Goal: Task Accomplishment & Management: Manage account settings

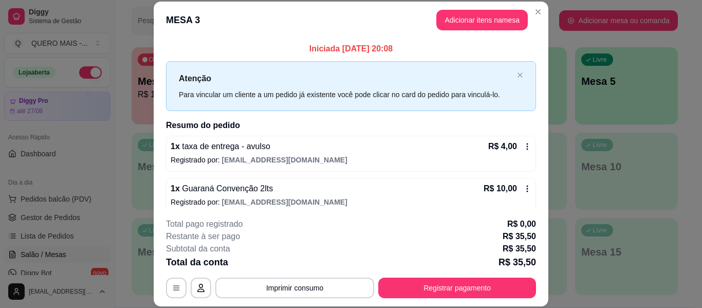
scroll to position [154, 0]
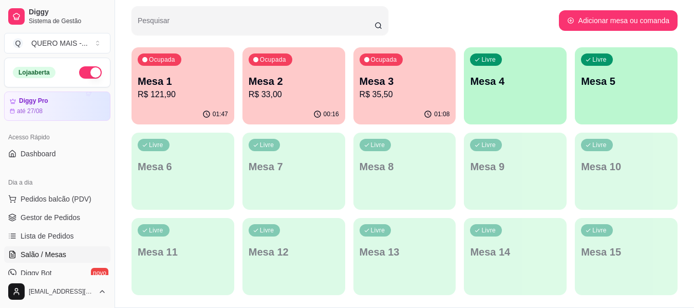
click at [502, 87] on p "Mesa 4" at bounding box center [515, 81] width 90 height 14
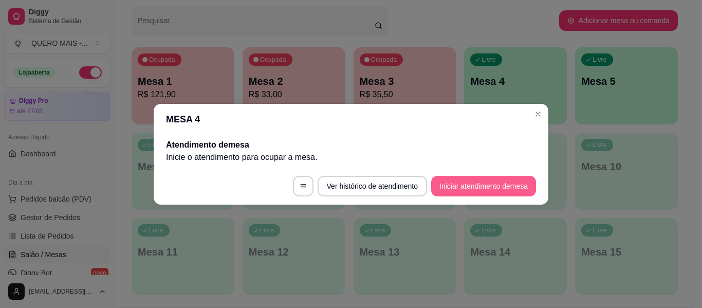
click at [465, 187] on button "Iniciar atendimento de mesa" at bounding box center [483, 186] width 105 height 21
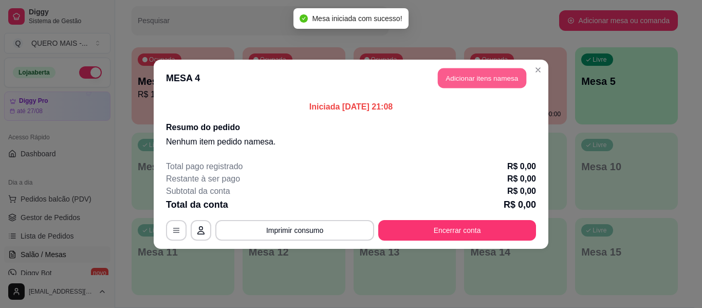
click at [480, 78] on button "Adicionar itens na mesa" at bounding box center [482, 78] width 88 height 20
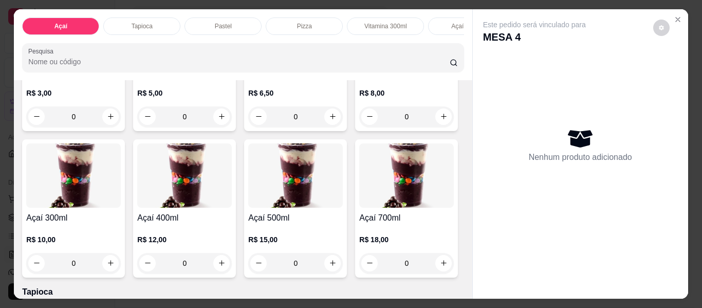
click at [359, 127] on div "0" at bounding box center [406, 116] width 95 height 21
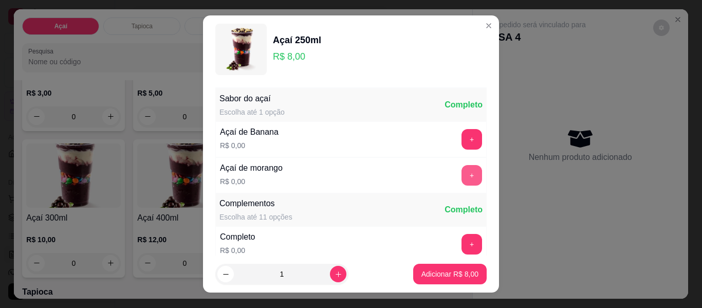
click at [461, 178] on button "+" at bounding box center [471, 175] width 21 height 21
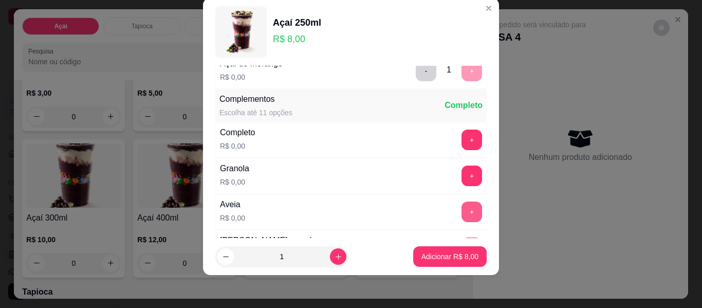
scroll to position [110, 0]
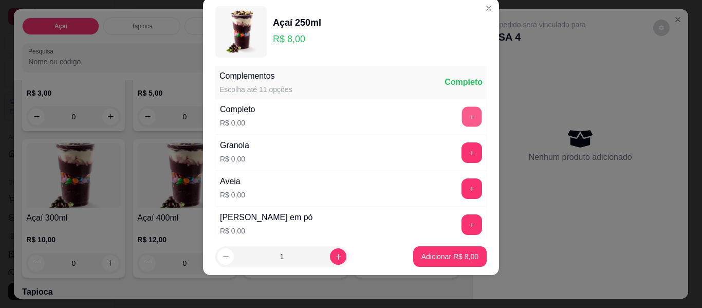
click at [462, 119] on button "+" at bounding box center [472, 117] width 20 height 20
click at [416, 118] on button "-" at bounding box center [426, 116] width 21 height 21
click at [461, 155] on button "+" at bounding box center [471, 152] width 21 height 21
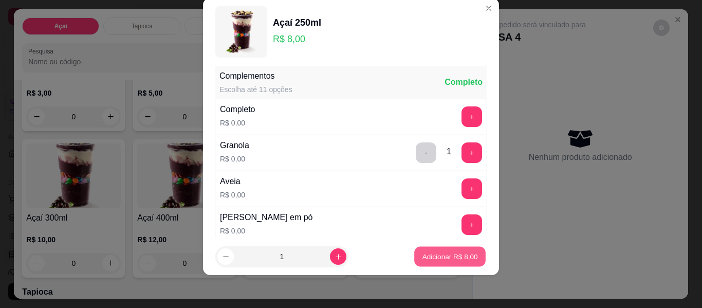
click at [434, 252] on p "Adicionar R$ 8,00" at bounding box center [450, 256] width 56 height 10
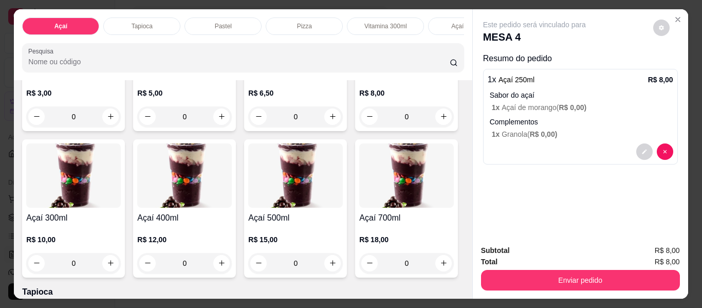
click at [359, 127] on div "0" at bounding box center [406, 116] width 95 height 21
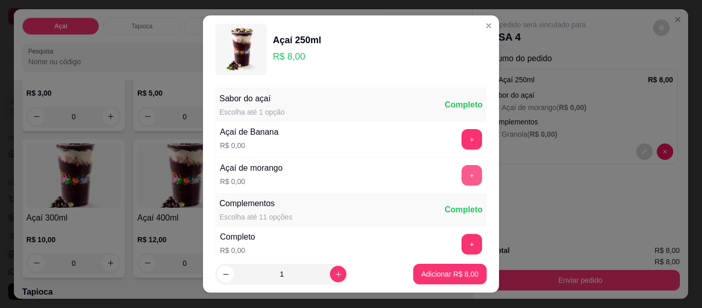
click at [461, 173] on button "+" at bounding box center [471, 175] width 21 height 21
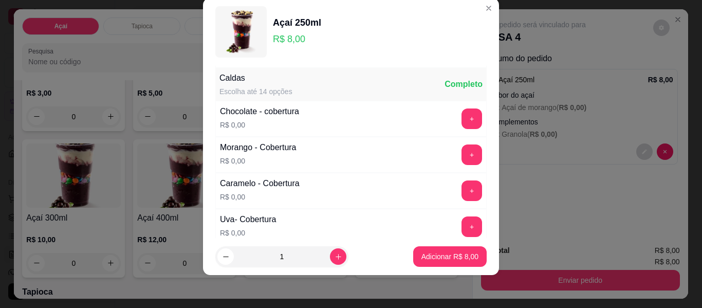
scroll to position [624, 0]
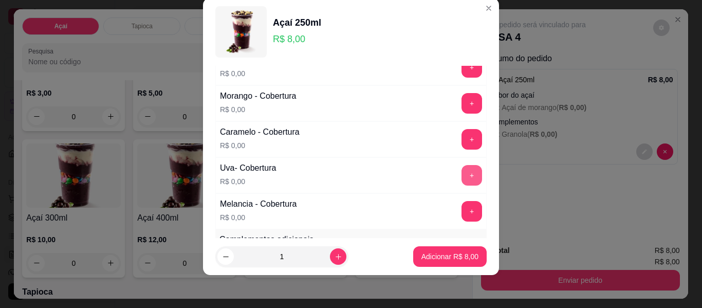
click at [461, 178] on button "+" at bounding box center [471, 175] width 21 height 21
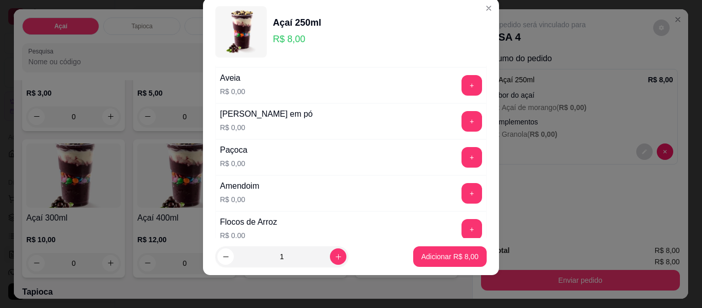
scroll to position [213, 0]
click at [468, 149] on div "Sabor do açaí Escolha até 1 opção Completo Açaí de Banana R$ 0,00 + Açaí de mor…" at bounding box center [351, 152] width 296 height 172
click at [461, 162] on button "+" at bounding box center [471, 157] width 21 height 21
click at [461, 193] on button "+" at bounding box center [471, 193] width 21 height 21
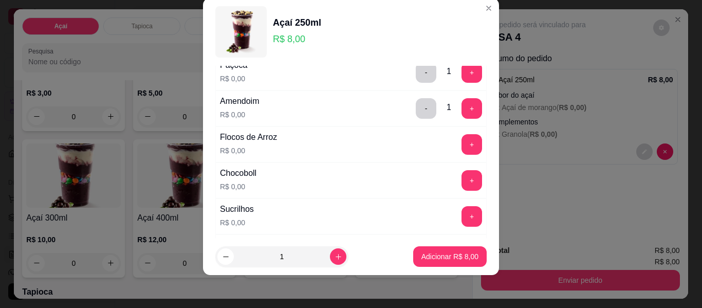
scroll to position [316, 0]
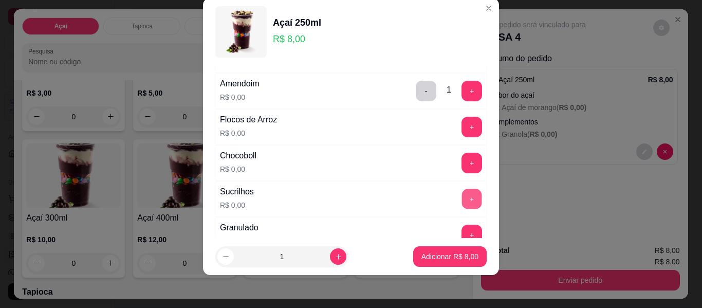
click at [462, 197] on button "+" at bounding box center [472, 199] width 20 height 20
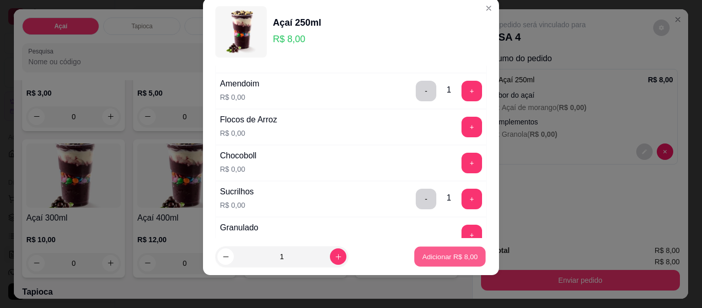
click at [430, 257] on p "Adicionar R$ 8,00" at bounding box center [450, 256] width 56 height 10
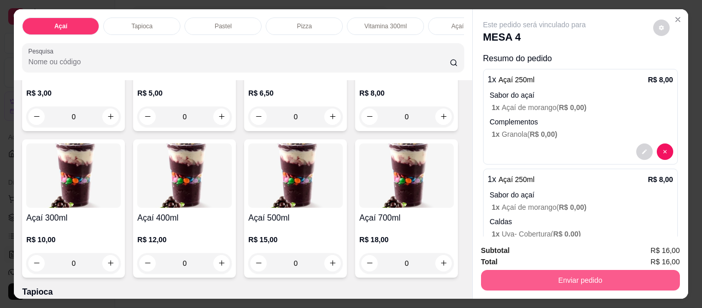
click at [551, 276] on button "Enviar pedido" at bounding box center [580, 280] width 199 height 21
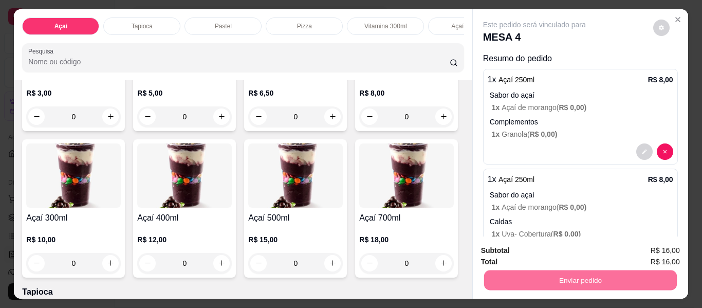
click at [536, 249] on button "Não registrar e enviar pedido" at bounding box center [546, 250] width 104 height 19
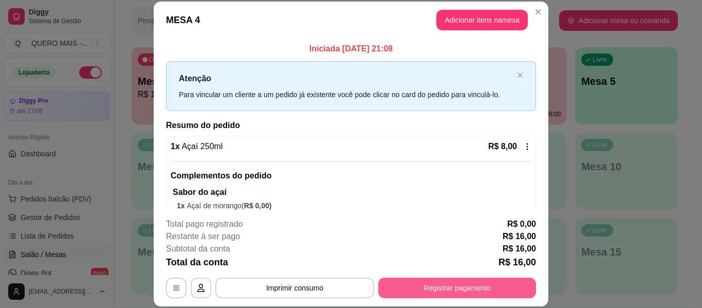
click at [441, 290] on button "Registrar pagamento" at bounding box center [457, 288] width 158 height 21
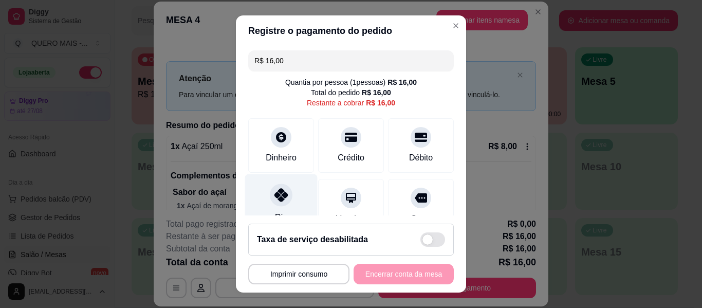
click at [264, 208] on div "Pix" at bounding box center [281, 204] width 72 height 60
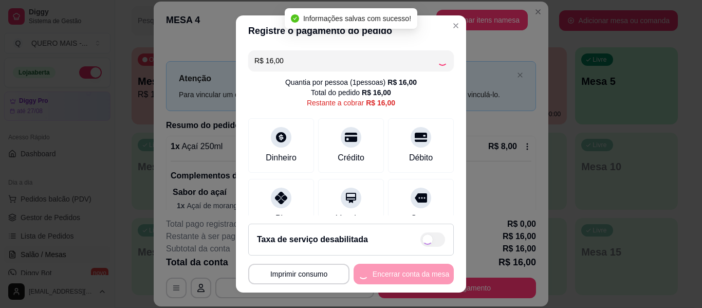
type input "R$ 0,00"
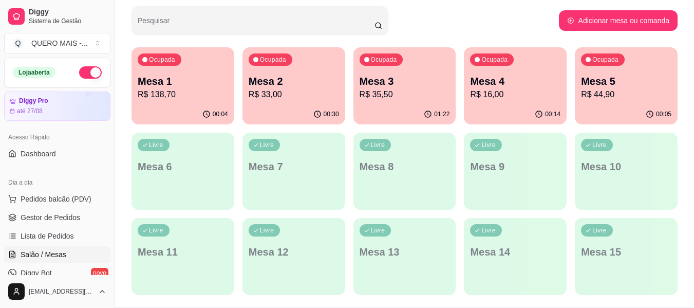
click at [258, 95] on p "R$ 33,00" at bounding box center [294, 94] width 90 height 12
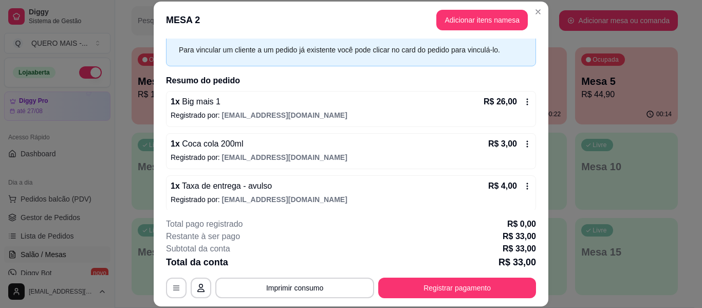
scroll to position [50, 0]
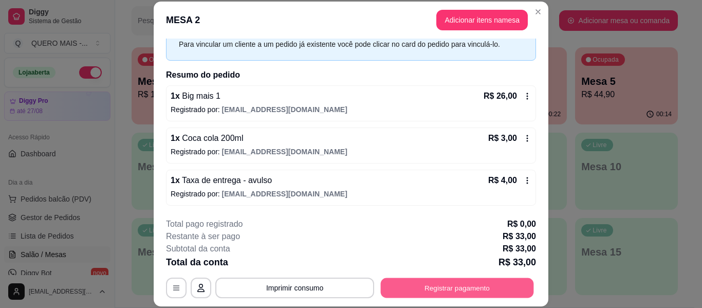
click at [416, 292] on button "Registrar pagamento" at bounding box center [457, 288] width 153 height 20
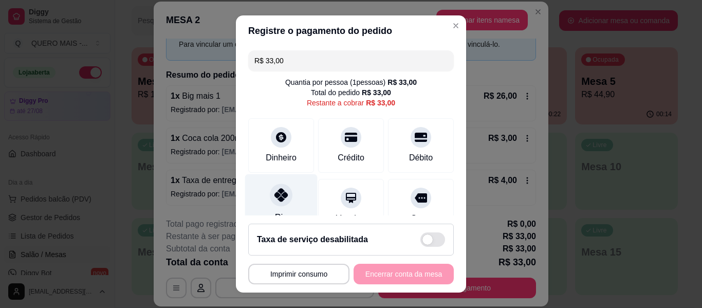
click at [274, 201] on icon at bounding box center [280, 194] width 13 height 13
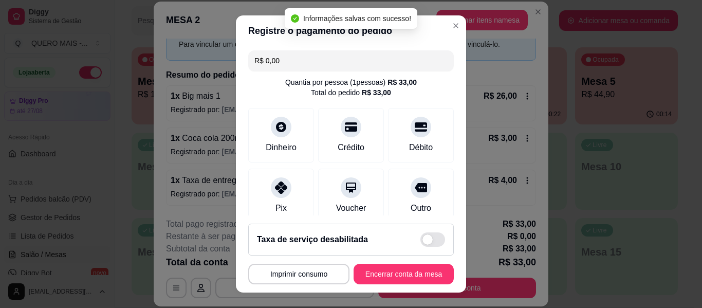
type input "R$ 0,00"
click at [414, 271] on button "Encerrar conta da mesa" at bounding box center [404, 274] width 100 height 21
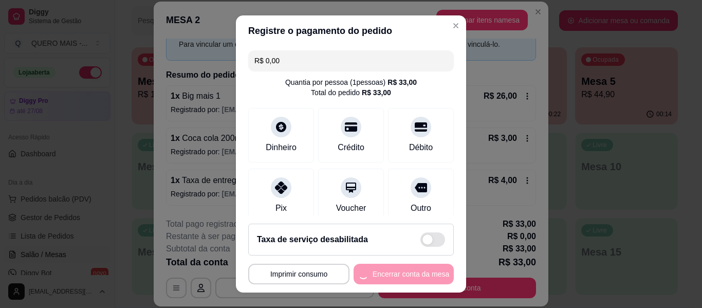
scroll to position [0, 0]
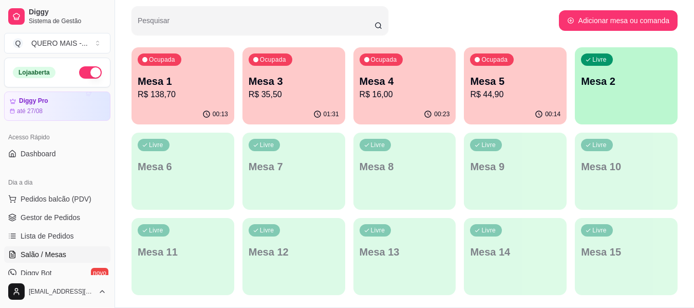
click at [283, 111] on div "01:31" at bounding box center [294, 114] width 103 height 20
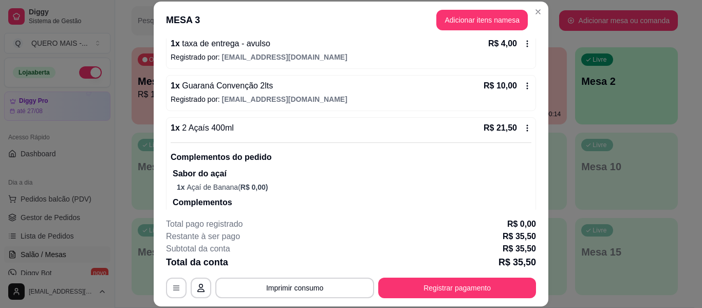
scroll to position [154, 0]
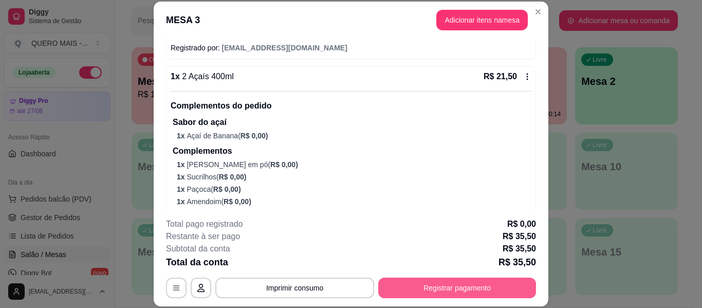
click at [434, 291] on button "Registrar pagamento" at bounding box center [457, 288] width 158 height 21
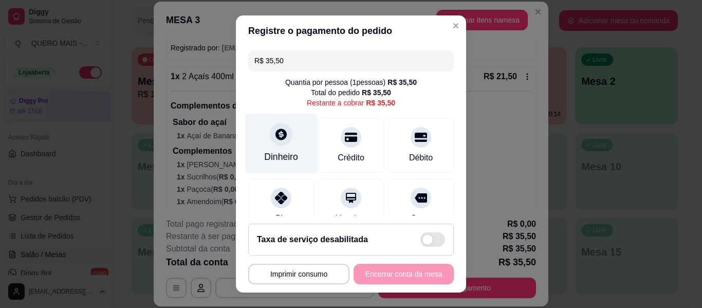
click at [275, 140] on icon at bounding box center [280, 133] width 11 height 11
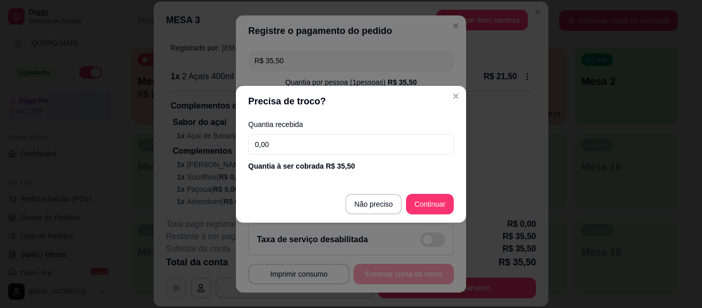
click at [289, 140] on input "0,00" at bounding box center [351, 144] width 206 height 21
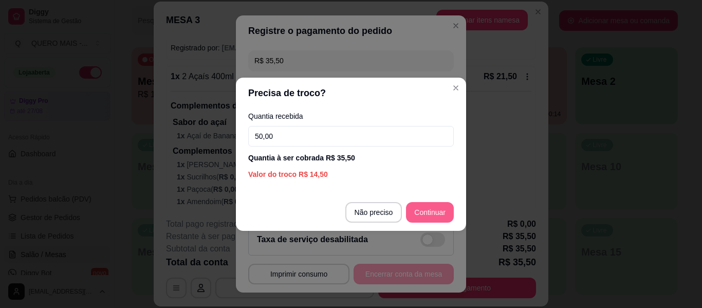
type input "50,00"
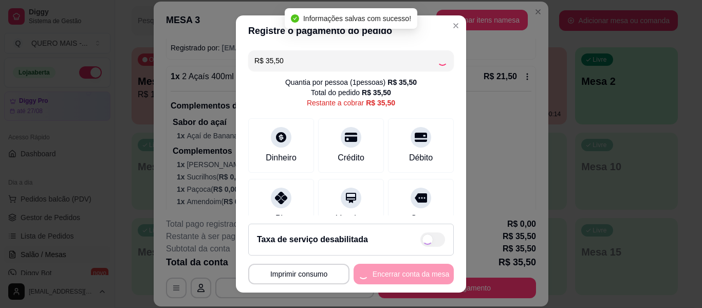
type input "R$ 0,00"
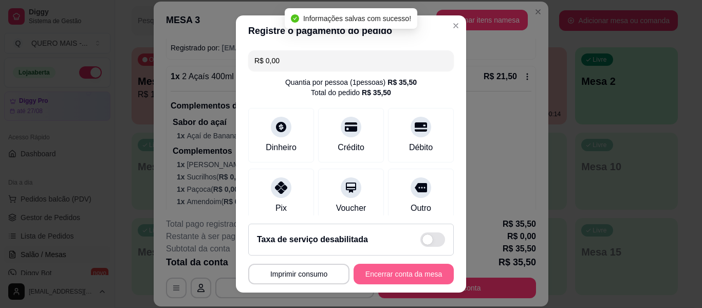
click at [394, 273] on button "Encerrar conta da mesa" at bounding box center [404, 274] width 100 height 21
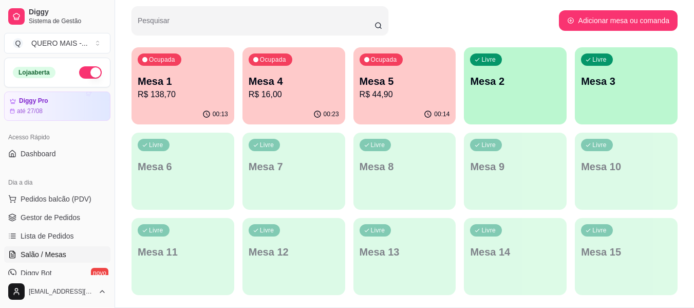
click at [299, 111] on div "00:23" at bounding box center [294, 114] width 103 height 20
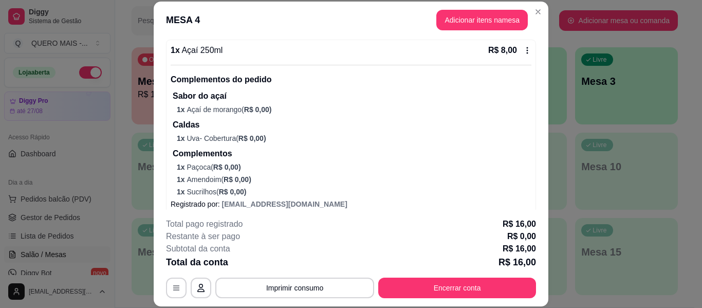
scroll to position [235, 0]
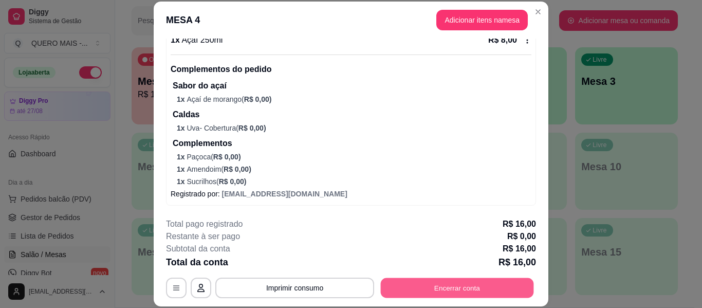
click at [393, 285] on button "Encerrar conta" at bounding box center [457, 288] width 153 height 20
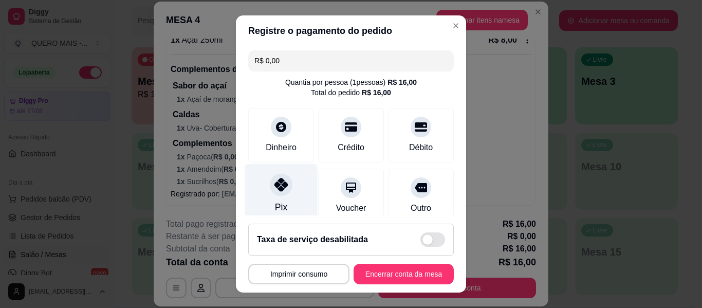
click at [275, 193] on div at bounding box center [281, 184] width 23 height 23
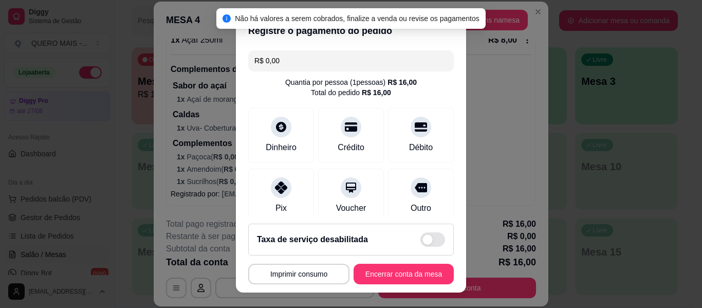
click at [402, 277] on button "Encerrar conta da mesa" at bounding box center [404, 274] width 100 height 21
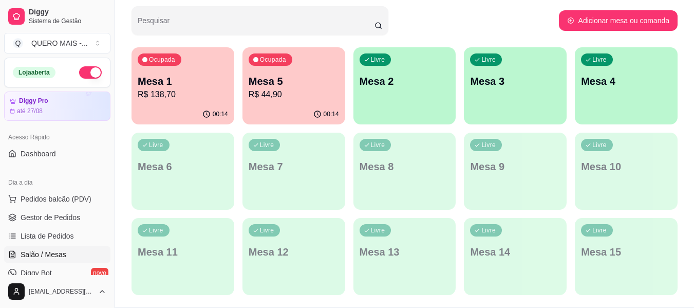
click at [303, 100] on p "R$ 44,90" at bounding box center [294, 94] width 90 height 12
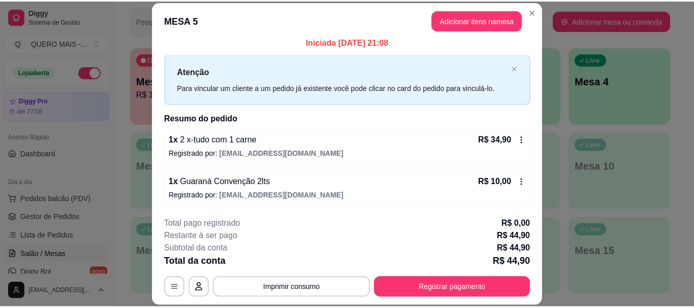
scroll to position [8, 0]
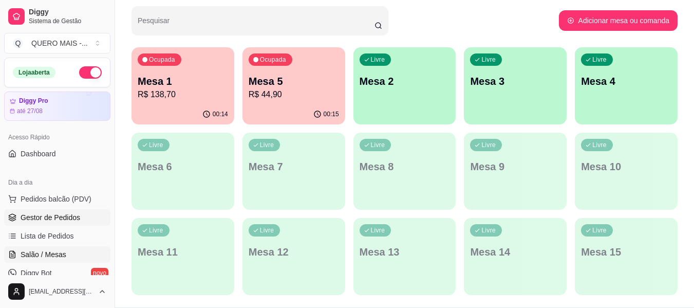
click at [50, 212] on link "Gestor de Pedidos" at bounding box center [57, 217] width 106 height 16
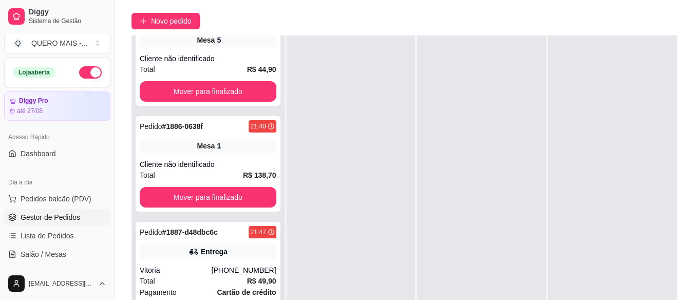
scroll to position [164, 0]
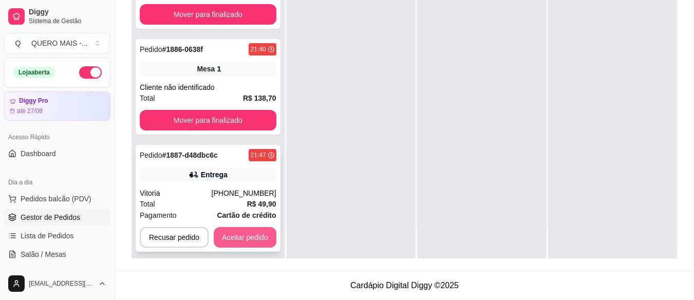
click at [255, 227] on button "Aceitar pedido" at bounding box center [245, 237] width 63 height 21
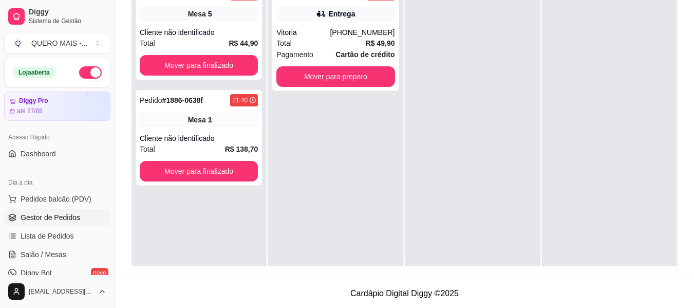
scroll to position [0, 0]
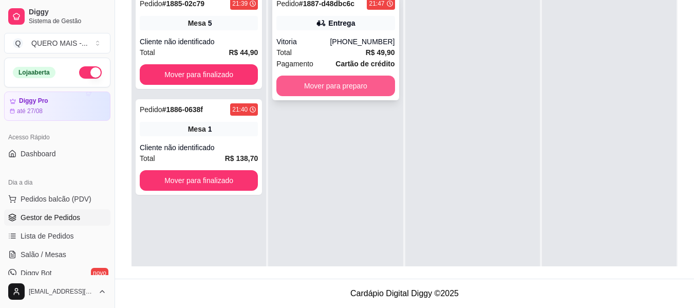
click at [338, 86] on button "Mover para preparo" at bounding box center [335, 86] width 118 height 21
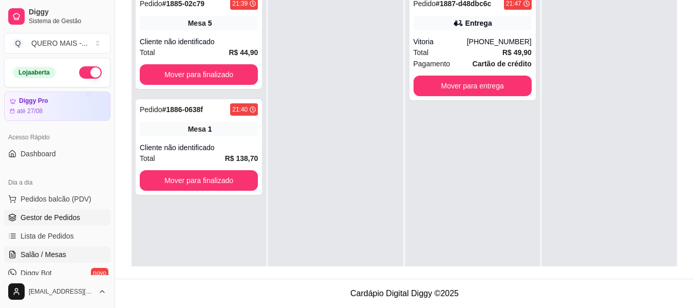
click at [35, 250] on span "Salão / Mesas" at bounding box center [44, 254] width 46 height 10
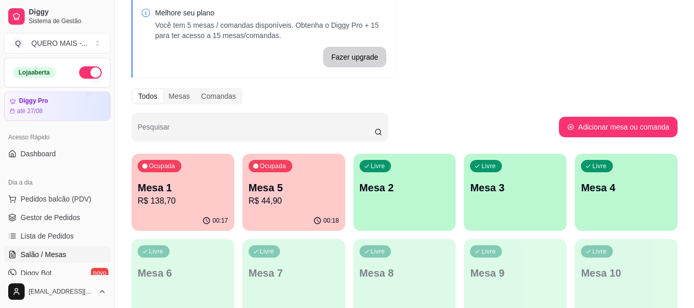
scroll to position [103, 0]
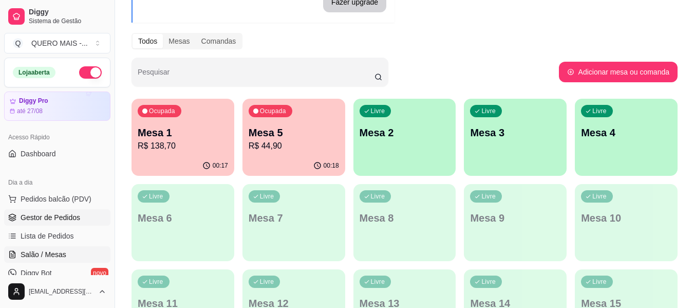
click at [28, 221] on span "Gestor de Pedidos" at bounding box center [51, 217] width 60 height 10
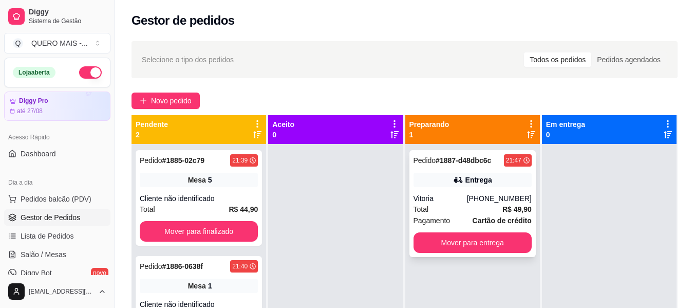
click at [428, 213] on div "Total R$ 49,90" at bounding box center [473, 209] width 118 height 11
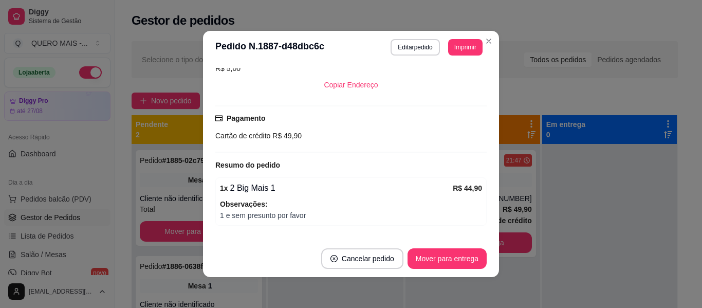
scroll to position [257, 0]
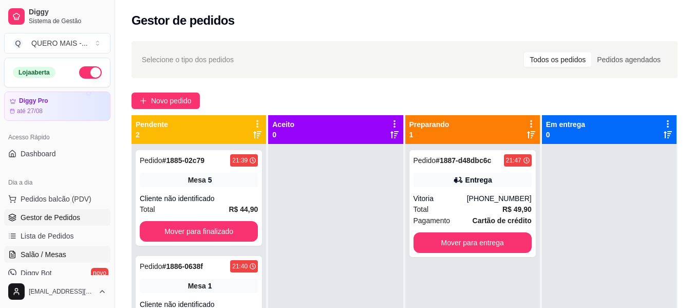
click at [35, 254] on span "Salão / Mesas" at bounding box center [44, 254] width 46 height 10
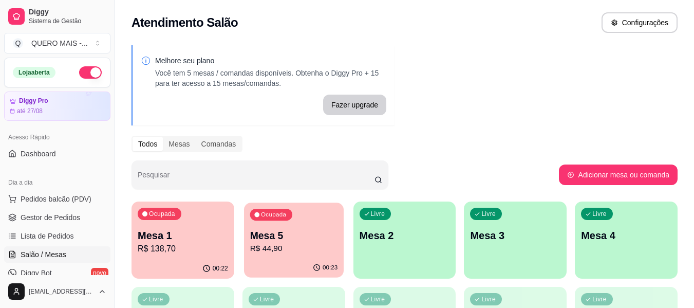
click at [296, 249] on p "R$ 44,90" at bounding box center [294, 249] width 88 height 12
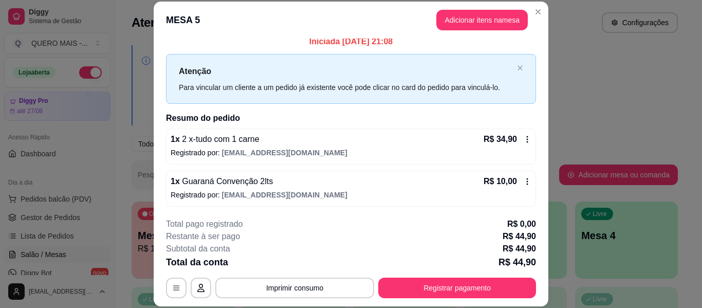
scroll to position [8, 0]
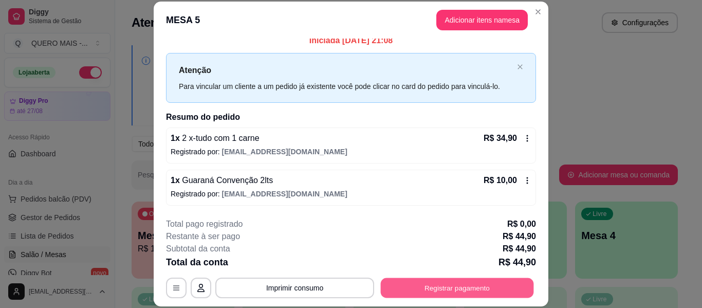
click at [414, 284] on button "Registrar pagamento" at bounding box center [457, 288] width 153 height 20
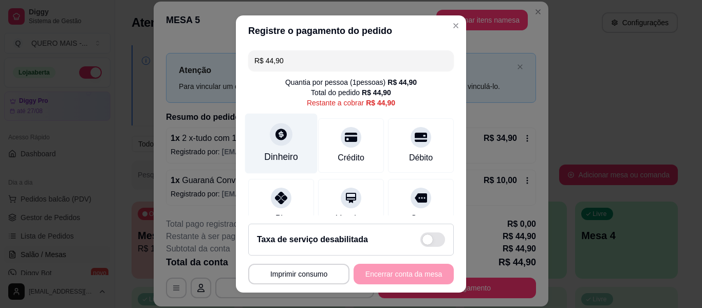
click at [276, 137] on icon at bounding box center [280, 133] width 11 height 11
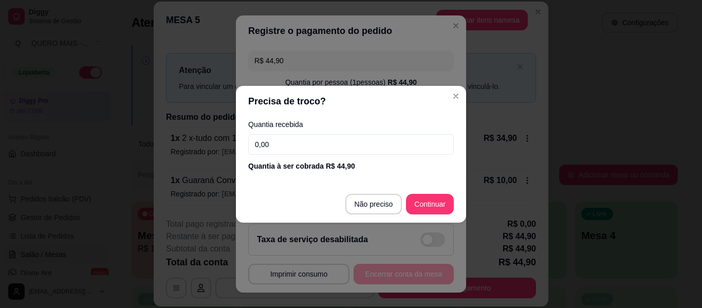
click at [286, 142] on input "0,00" at bounding box center [351, 144] width 206 height 21
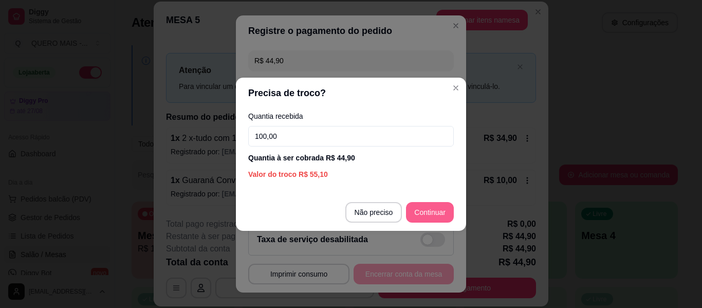
type input "100,00"
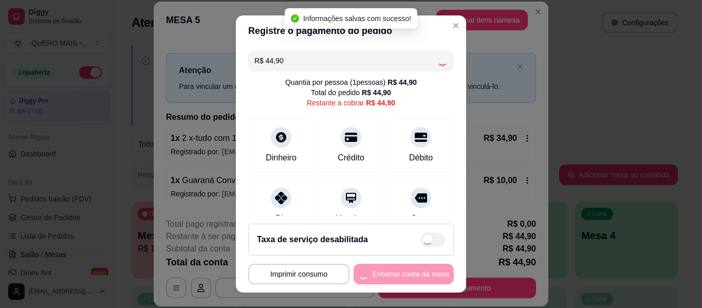
type input "R$ 0,00"
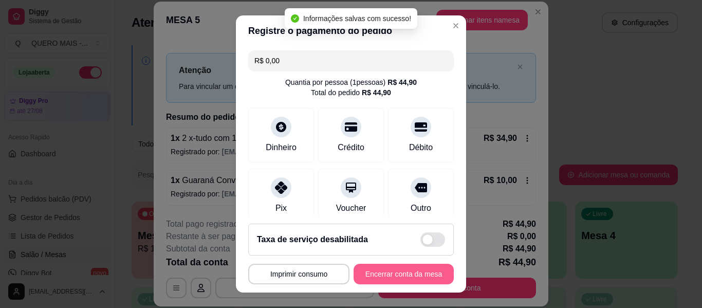
click at [389, 275] on button "Encerrar conta da mesa" at bounding box center [404, 274] width 100 height 21
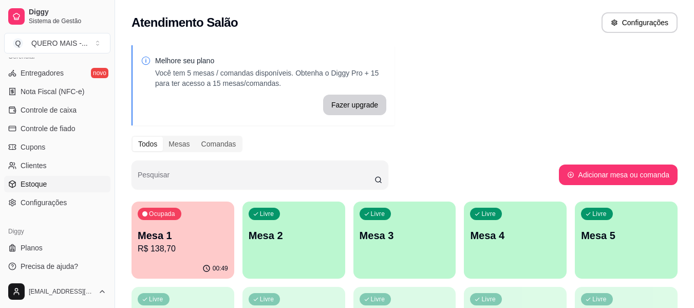
scroll to position [432, 0]
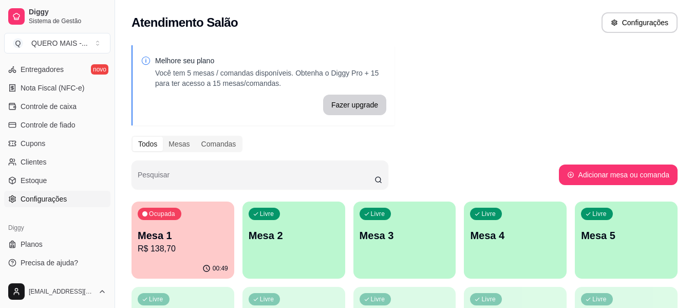
click at [48, 200] on span "Configurações" at bounding box center [44, 199] width 46 height 10
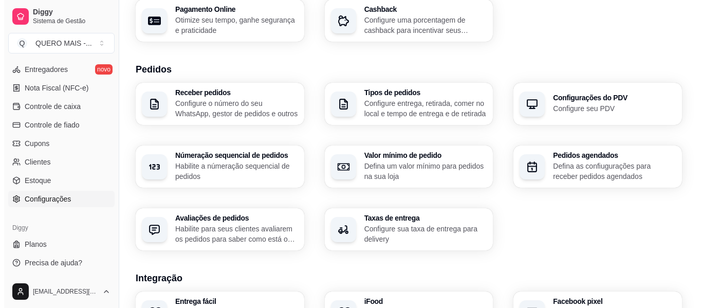
scroll to position [257, 0]
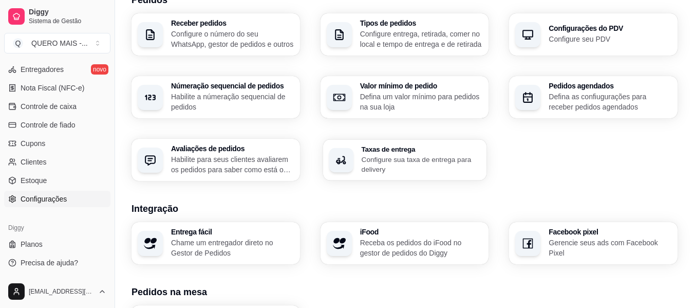
click at [358, 169] on div "Taxas de entrega Configure sua taxa de entrega para delivery" at bounding box center [404, 159] width 163 height 41
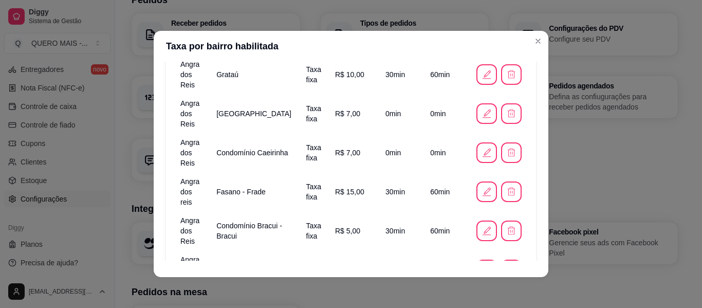
scroll to position [2, 0]
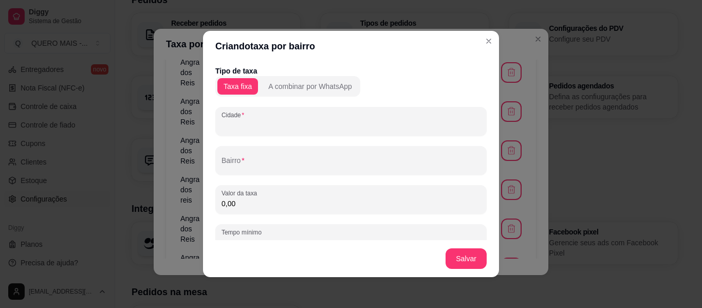
click at [262, 128] on input "Cidade" at bounding box center [350, 125] width 259 height 10
type input "a"
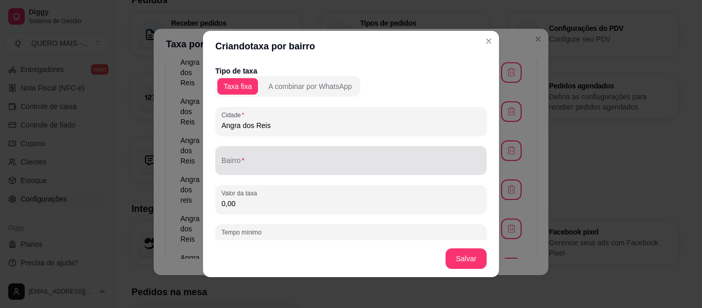
type input "Angra dos Reis"
click at [255, 159] on div at bounding box center [350, 160] width 259 height 21
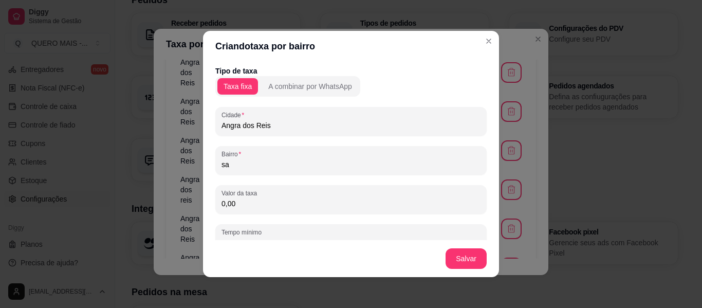
type input "s"
type input "S"
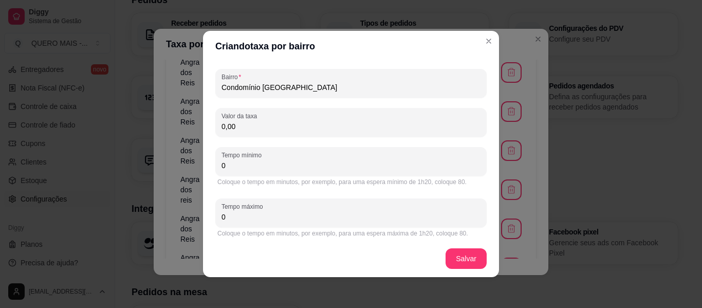
scroll to position [81, 0]
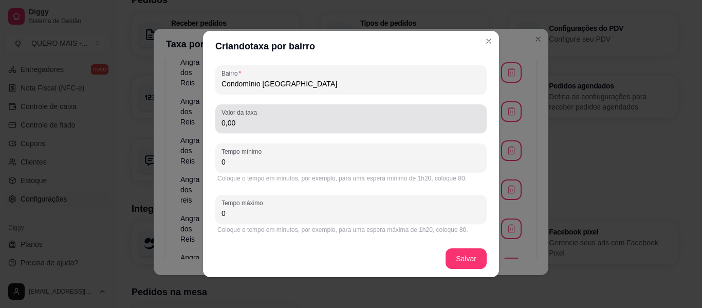
type input "Condomínio [GEOGRAPHIC_DATA]"
click at [258, 123] on input "0,00" at bounding box center [350, 123] width 259 height 10
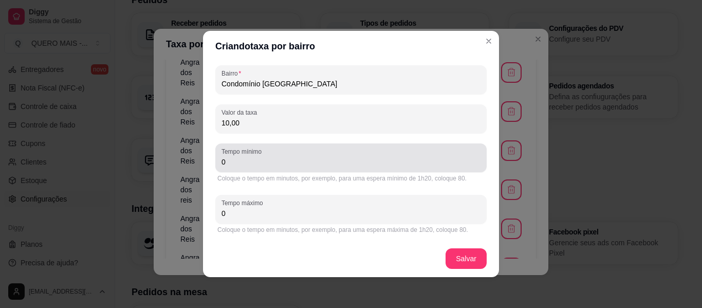
type input "10,00"
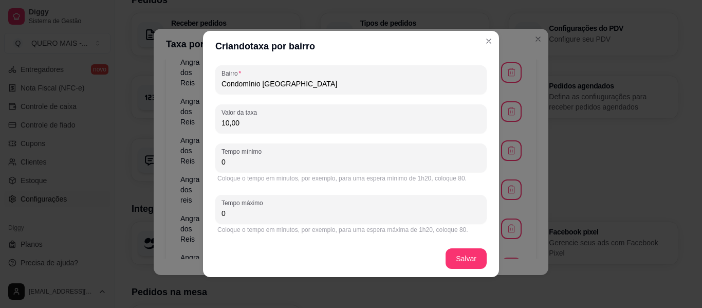
click at [263, 164] on input "0" at bounding box center [350, 162] width 259 height 10
type input "0"
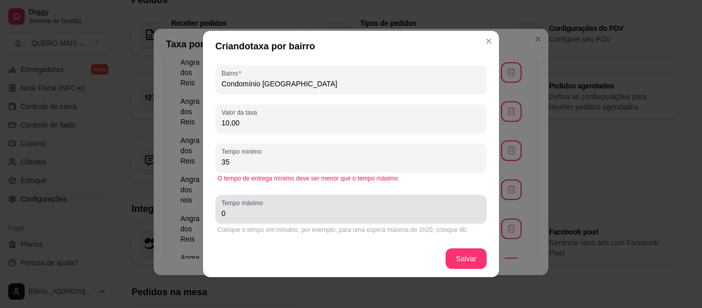
type input "35"
click at [256, 216] on input "0" at bounding box center [350, 213] width 259 height 10
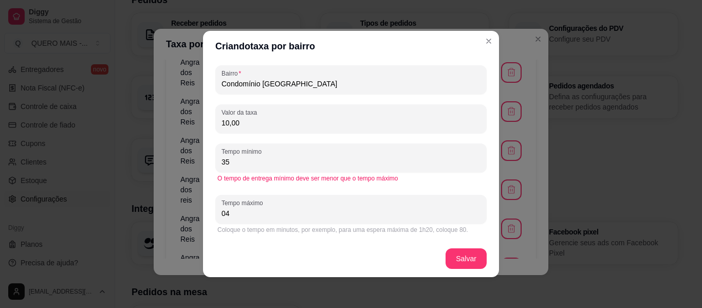
type input "0"
type input "45"
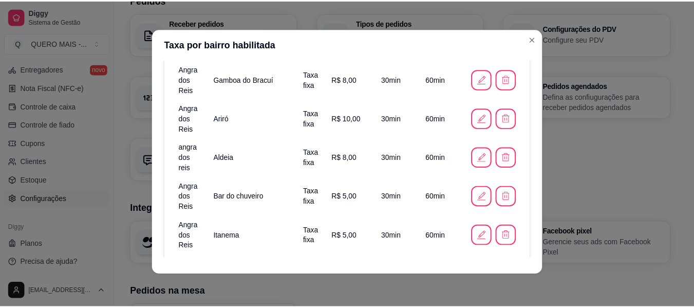
scroll to position [249, 0]
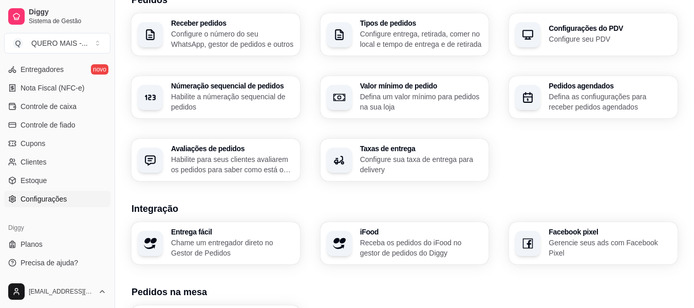
click at [568, 161] on div "Receber pedidos Configure o número do seu WhatsApp, gestor de pedidos e outros …" at bounding box center [405, 97] width 546 height 168
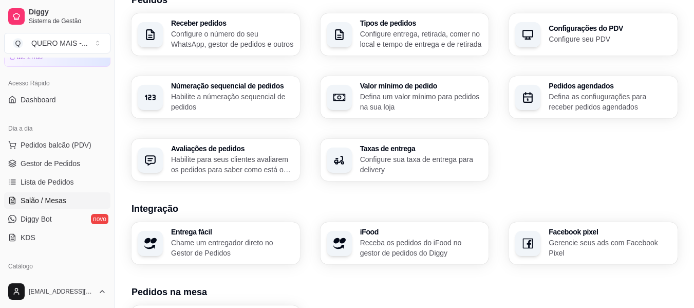
scroll to position [72, 0]
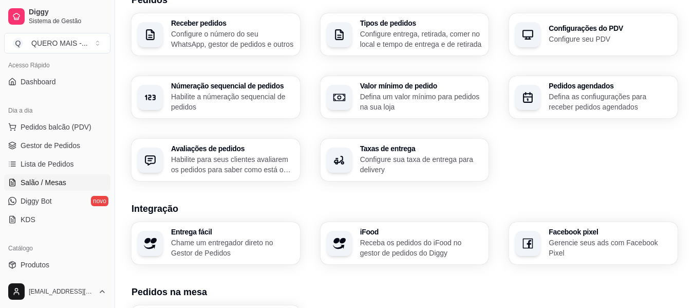
click at [49, 181] on span "Salão / Mesas" at bounding box center [44, 182] width 46 height 10
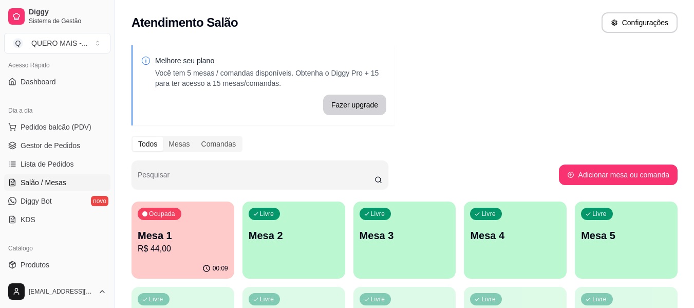
click at [318, 229] on p "Mesa 2" at bounding box center [294, 235] width 90 height 14
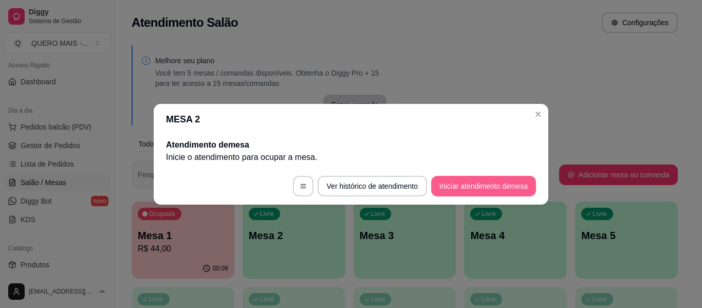
click at [459, 193] on button "Iniciar atendimento de mesa" at bounding box center [483, 186] width 105 height 21
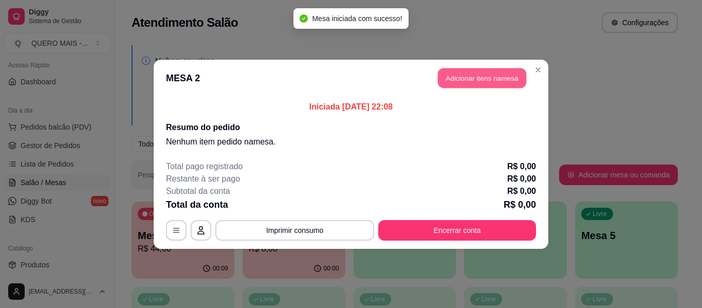
click at [492, 73] on button "Adicionar itens na mesa" at bounding box center [482, 78] width 88 height 20
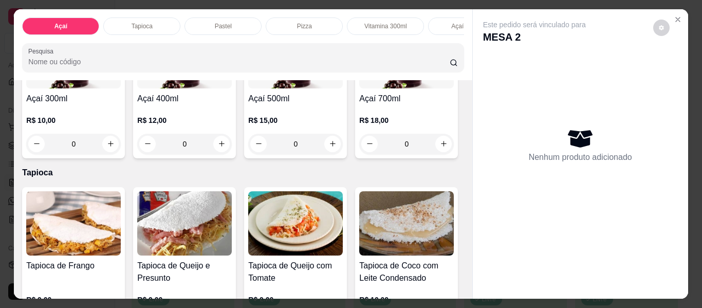
scroll to position [308, 0]
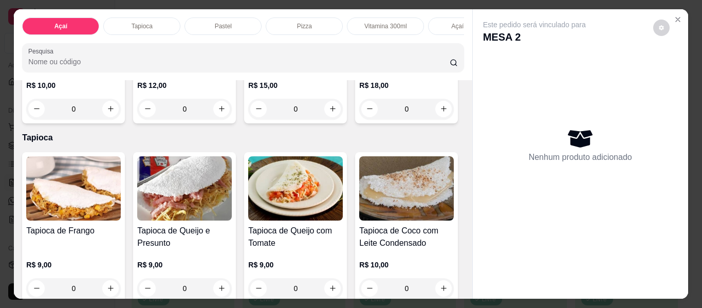
click at [359, 119] on div "0" at bounding box center [406, 109] width 95 height 21
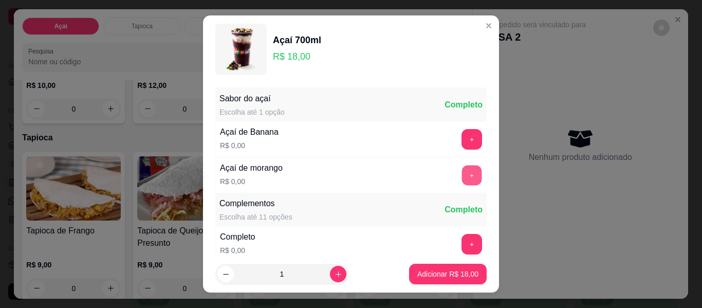
click at [462, 175] on button "+" at bounding box center [472, 175] width 20 height 20
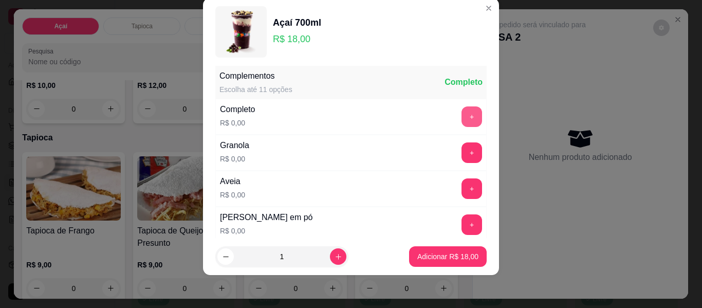
click at [461, 120] on button "+" at bounding box center [471, 116] width 21 height 21
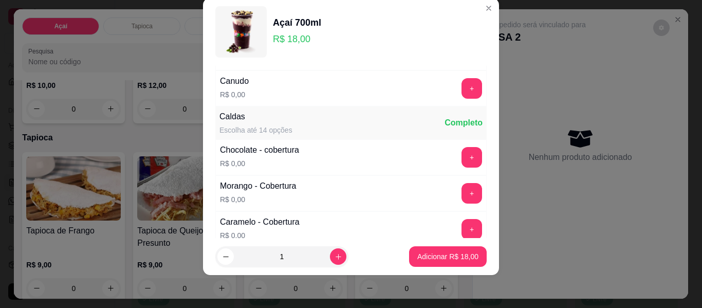
scroll to position [573, 0]
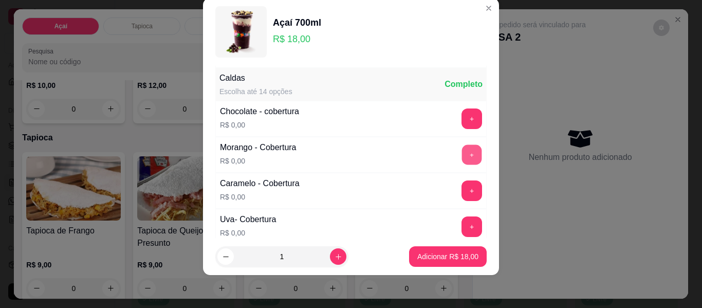
click at [462, 160] on button "+" at bounding box center [472, 155] width 20 height 20
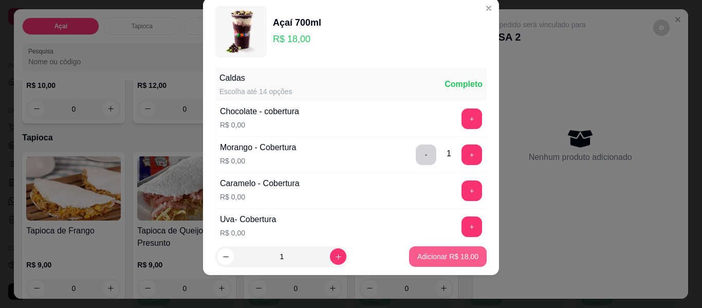
click at [442, 257] on p "Adicionar R$ 18,00" at bounding box center [447, 256] width 61 height 10
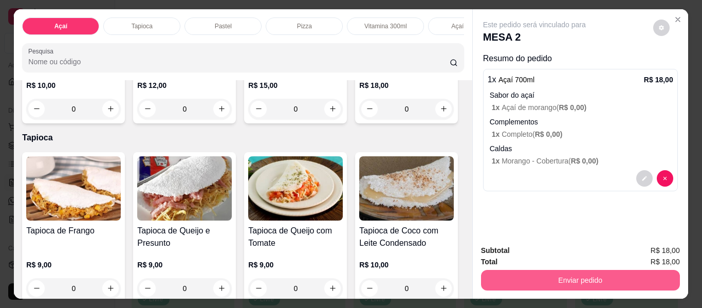
click at [610, 275] on button "Enviar pedido" at bounding box center [580, 280] width 199 height 21
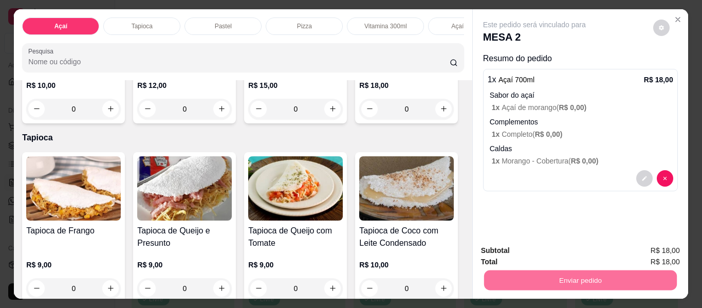
click at [547, 253] on button "Não registrar e enviar pedido" at bounding box center [546, 252] width 107 height 20
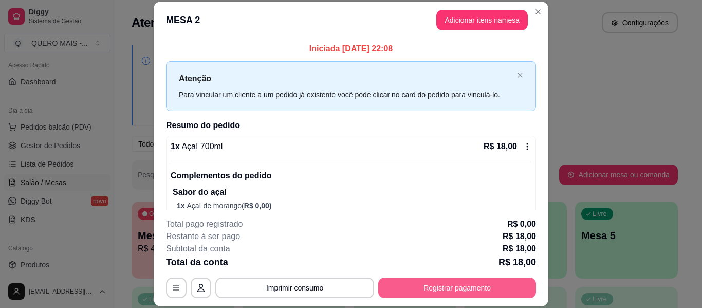
click at [440, 289] on button "Registrar pagamento" at bounding box center [457, 288] width 158 height 21
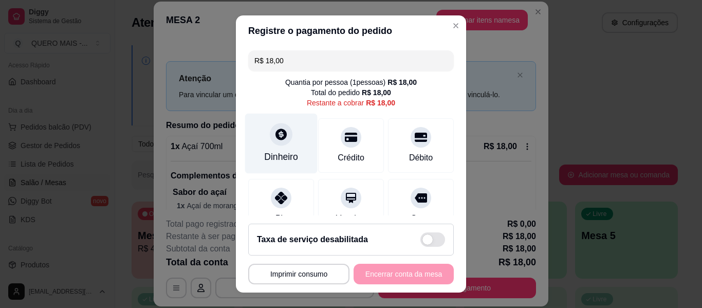
click at [286, 164] on div "Dinheiro" at bounding box center [281, 144] width 72 height 60
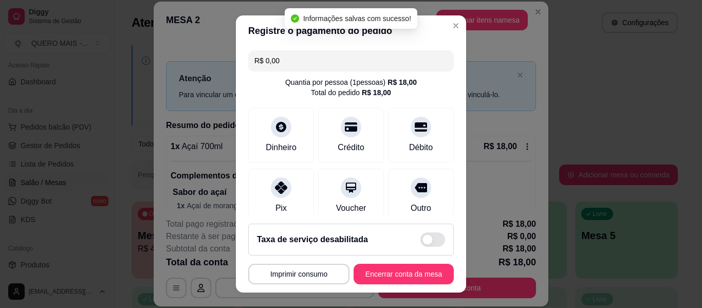
type input "R$ 0,00"
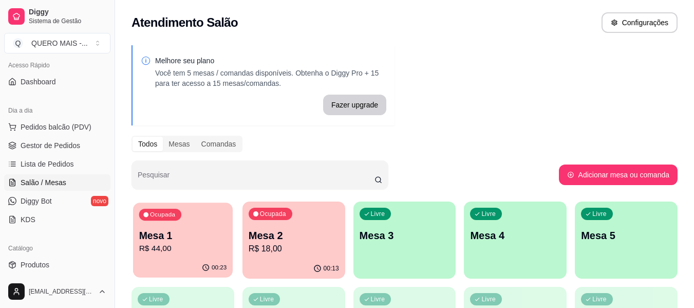
click at [188, 238] on p "Mesa 1" at bounding box center [183, 236] width 88 height 14
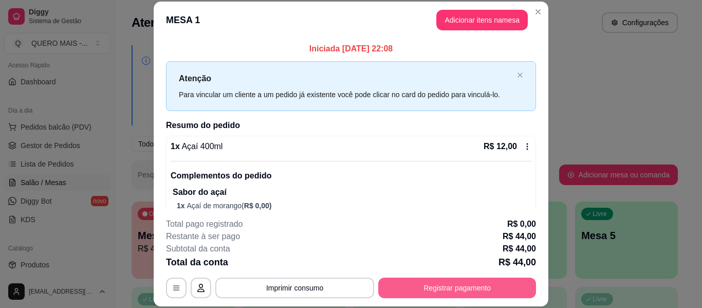
click at [416, 283] on button "Registrar pagamento" at bounding box center [457, 288] width 158 height 21
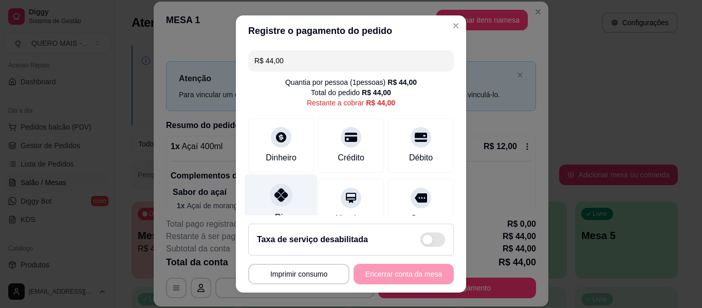
click at [274, 196] on icon at bounding box center [280, 194] width 13 height 13
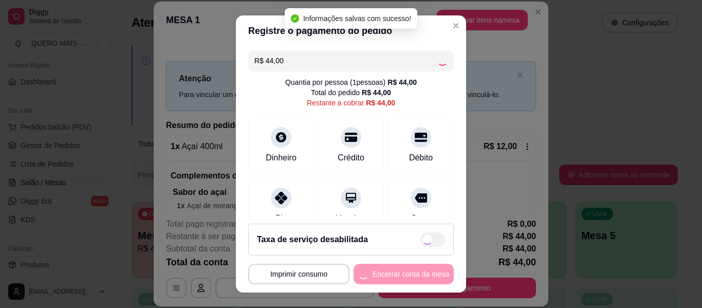
type input "R$ 0,00"
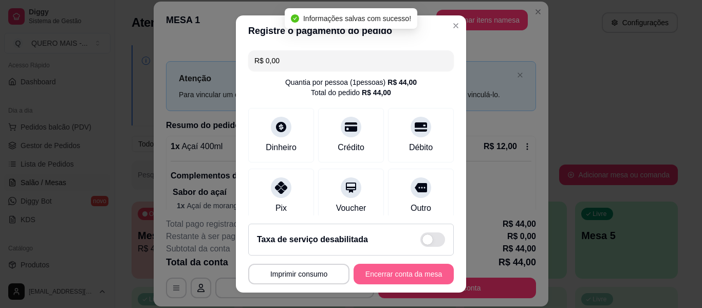
click at [374, 276] on button "Encerrar conta da mesa" at bounding box center [404, 274] width 100 height 21
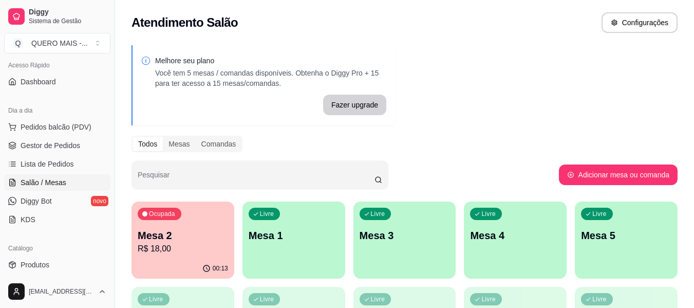
click at [157, 254] on p "R$ 18,00" at bounding box center [183, 249] width 90 height 12
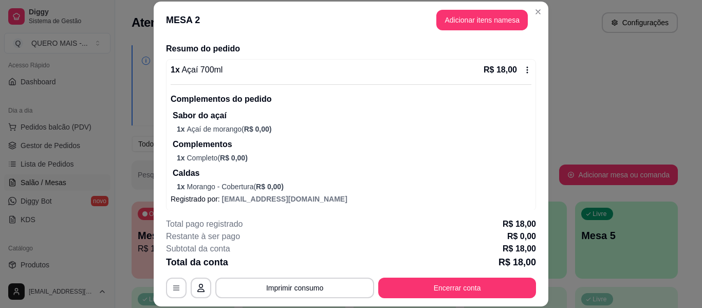
scroll to position [82, 0]
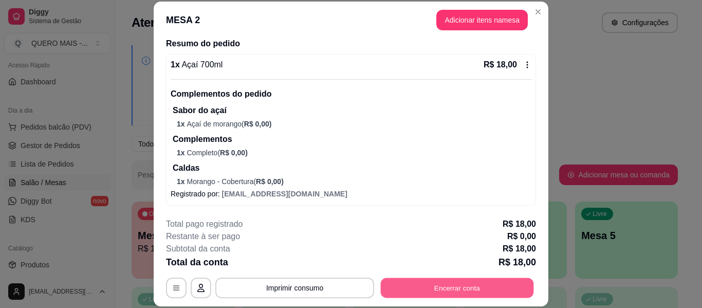
click at [419, 289] on button "Encerrar conta" at bounding box center [457, 288] width 153 height 20
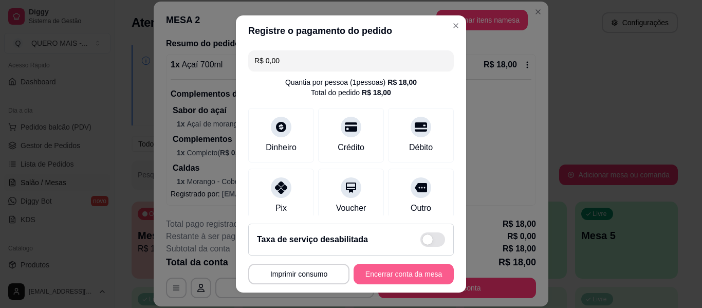
click at [406, 275] on button "Encerrar conta da mesa" at bounding box center [404, 274] width 100 height 21
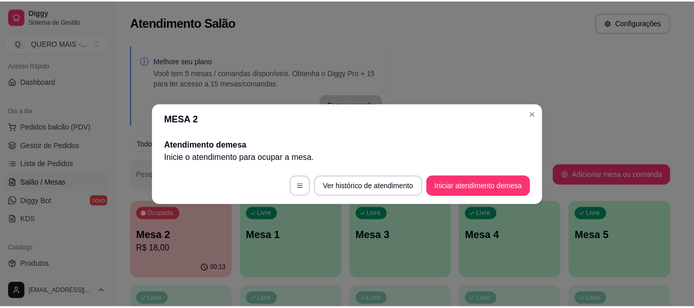
scroll to position [0, 0]
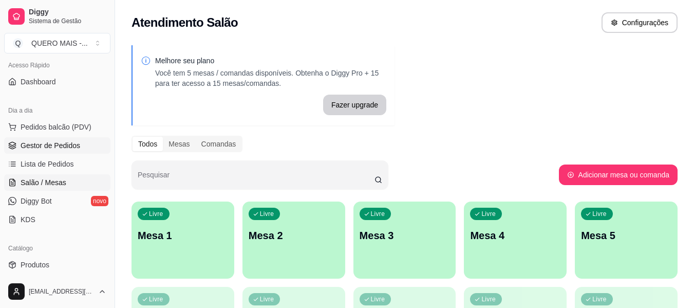
click at [57, 142] on span "Gestor de Pedidos" at bounding box center [51, 145] width 60 height 10
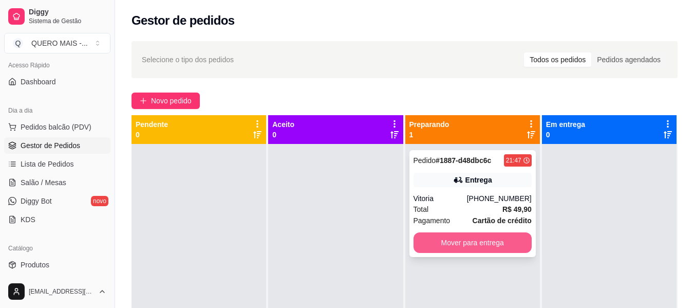
click at [439, 249] on button "Mover para entrega" at bounding box center [473, 242] width 118 height 21
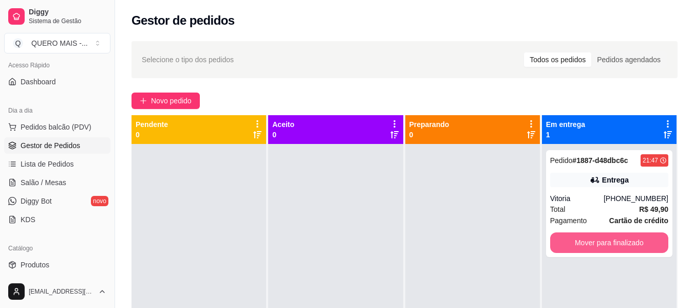
click at [557, 244] on button "Mover para finalizado" at bounding box center [609, 242] width 118 height 21
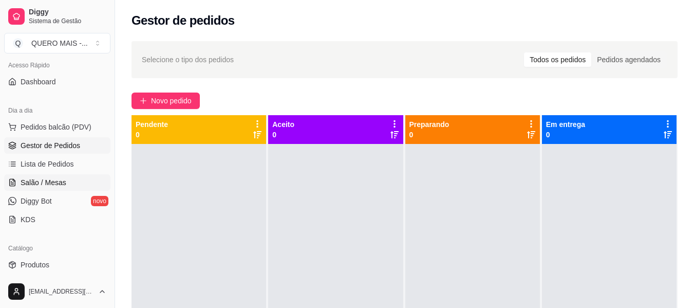
click at [44, 182] on span "Salão / Mesas" at bounding box center [44, 182] width 46 height 10
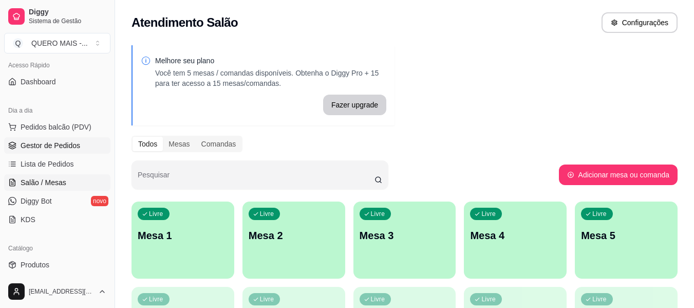
click at [58, 139] on link "Gestor de Pedidos" at bounding box center [57, 145] width 106 height 16
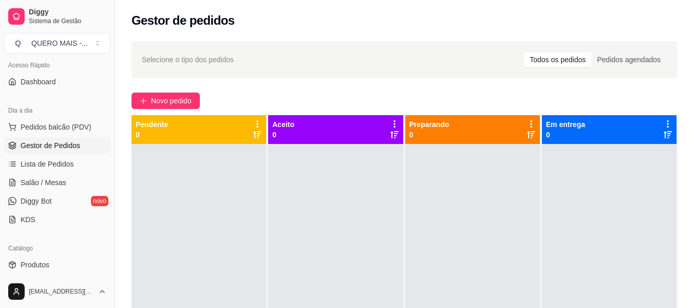
click at [4, 137] on link "Gestor de Pedidos" at bounding box center [57, 145] width 106 height 16
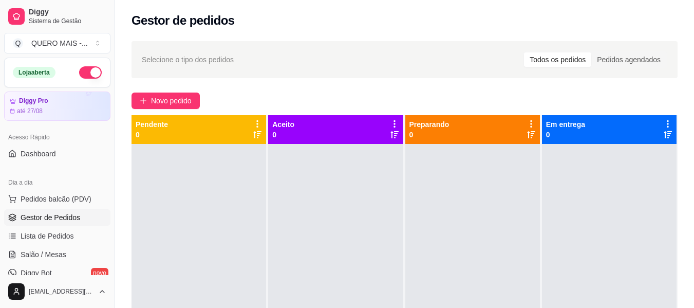
click at [86, 75] on button "button" at bounding box center [90, 72] width 23 height 12
